Goal: Navigation & Orientation: Find specific page/section

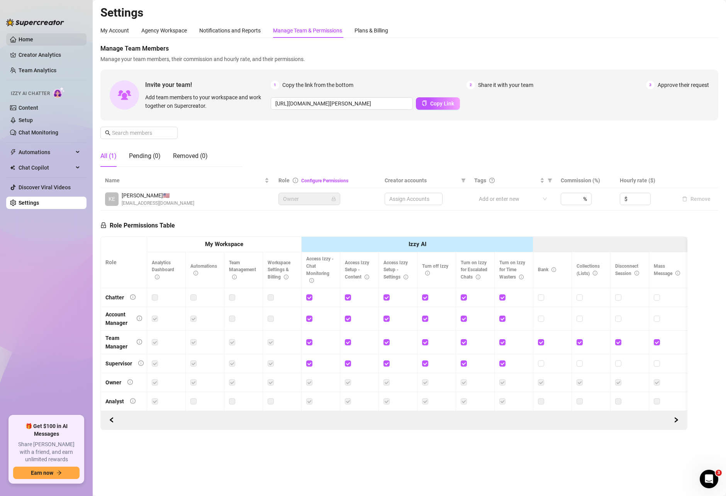
click at [19, 42] on link "Home" at bounding box center [26, 39] width 15 height 6
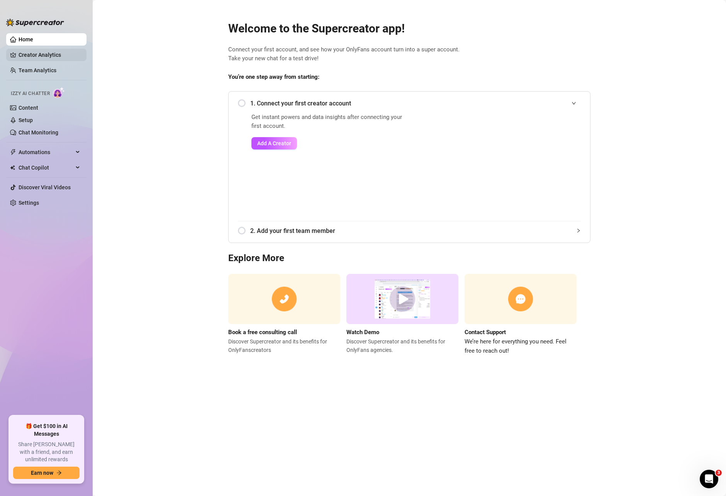
click at [36, 54] on link "Creator Analytics" at bounding box center [50, 55] width 62 height 12
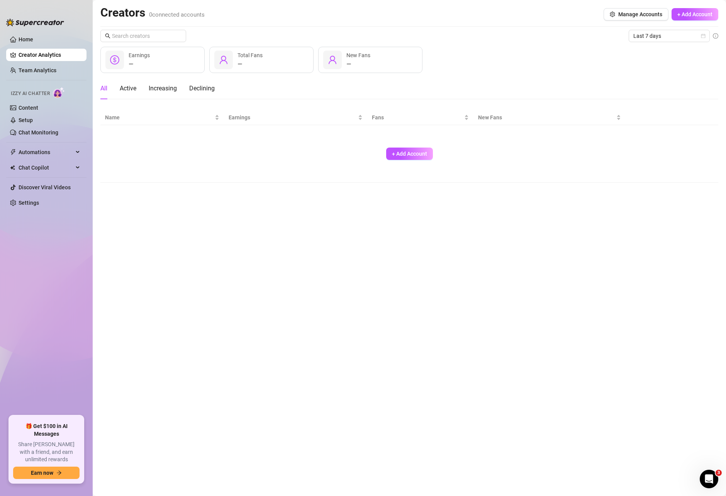
drag, startPoint x: 23, startPoint y: 73, endPoint x: 22, endPoint y: 82, distance: 9.3
click at [23, 73] on link "Team Analytics" at bounding box center [38, 70] width 38 height 6
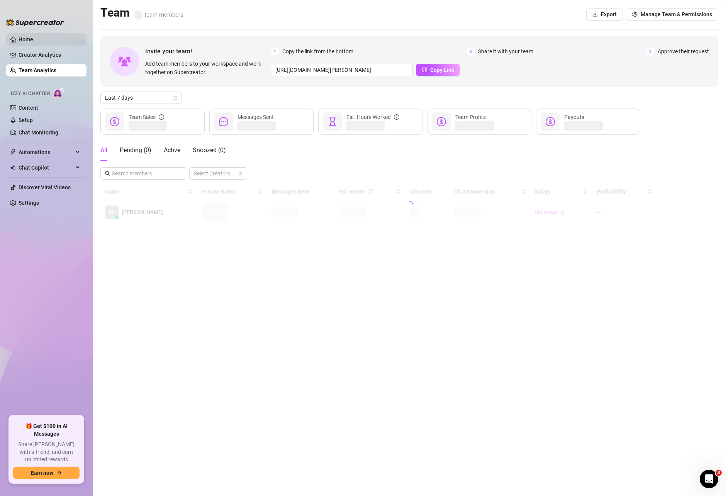
click at [23, 37] on link "Home" at bounding box center [26, 39] width 15 height 6
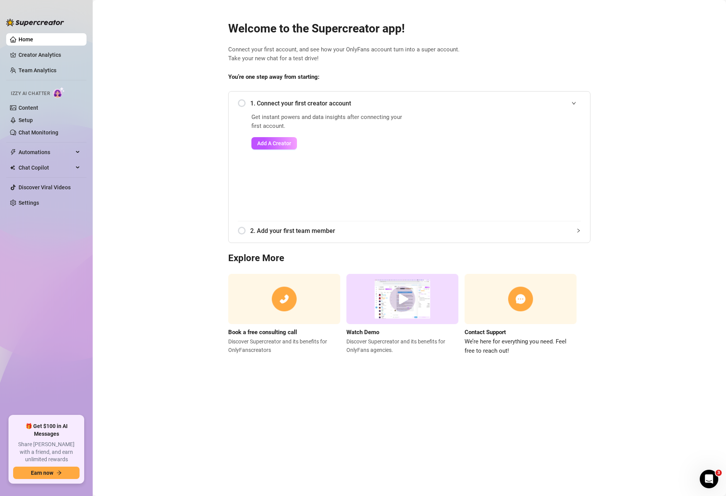
click at [29, 42] on link "Home" at bounding box center [26, 39] width 15 height 6
